Goal: Task Accomplishment & Management: Complete application form

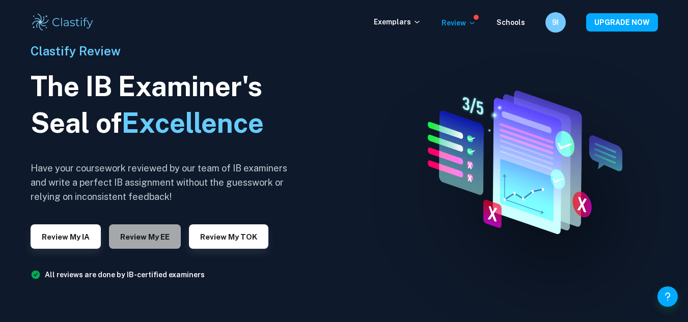
click at [162, 239] on button "Review my EE" at bounding box center [145, 237] width 72 height 24
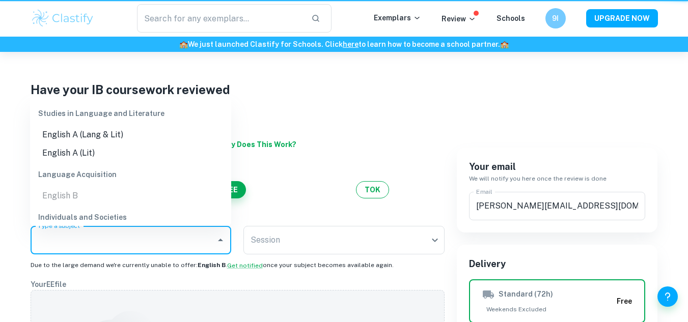
click at [162, 239] on input "Type a subject" at bounding box center [123, 240] width 177 height 19
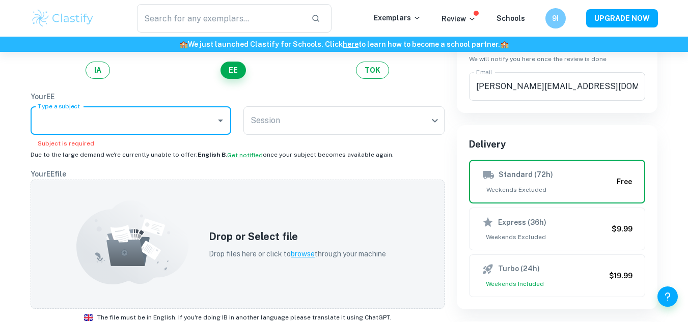
scroll to position [119, 0]
click at [260, 120] on body "We value your privacy We use cookies to enhance your browsing experience, serve…" at bounding box center [344, 94] width 688 height 322
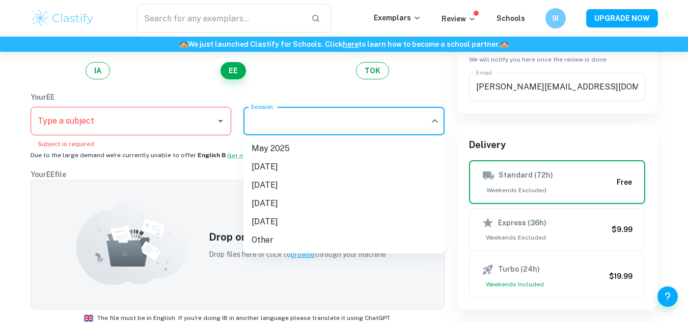
click at [260, 120] on div at bounding box center [344, 161] width 688 height 322
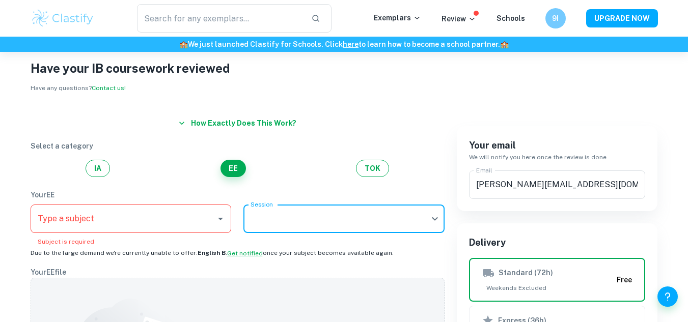
scroll to position [6, 0]
